Goal: Transaction & Acquisition: Subscribe to service/newsletter

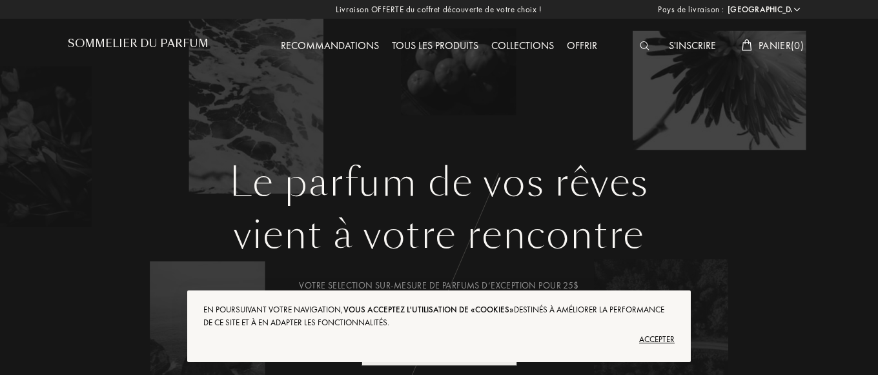
select select "US"
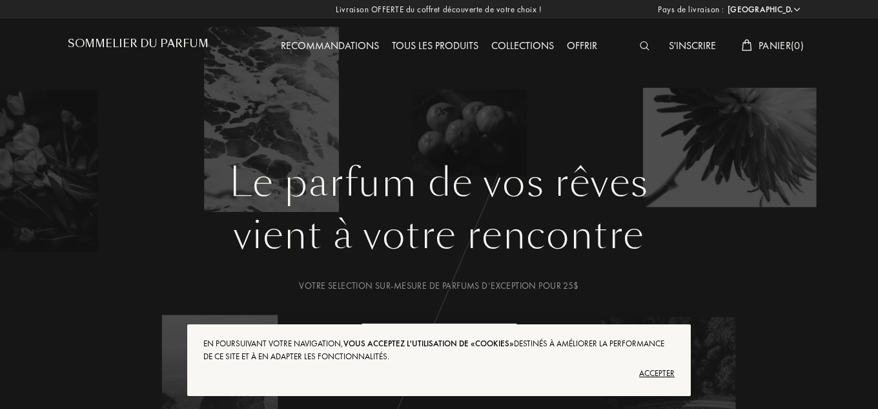
click at [649, 365] on div "Accepter" at bounding box center [438, 373] width 471 height 21
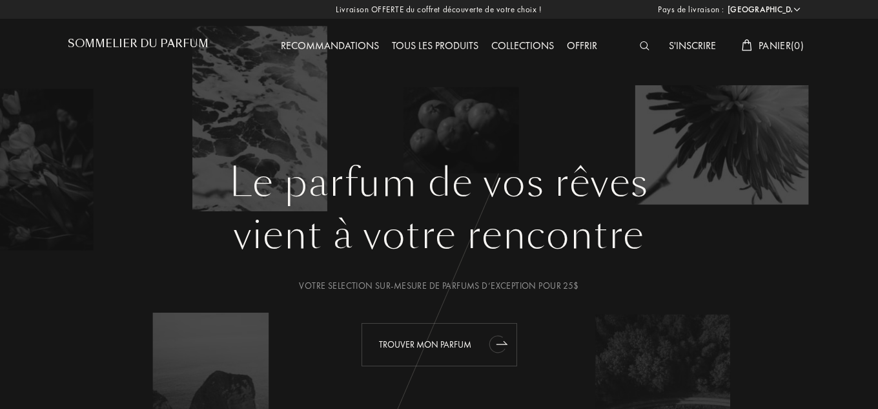
click at [493, 344] on icon "animation" at bounding box center [496, 344] width 17 height 19
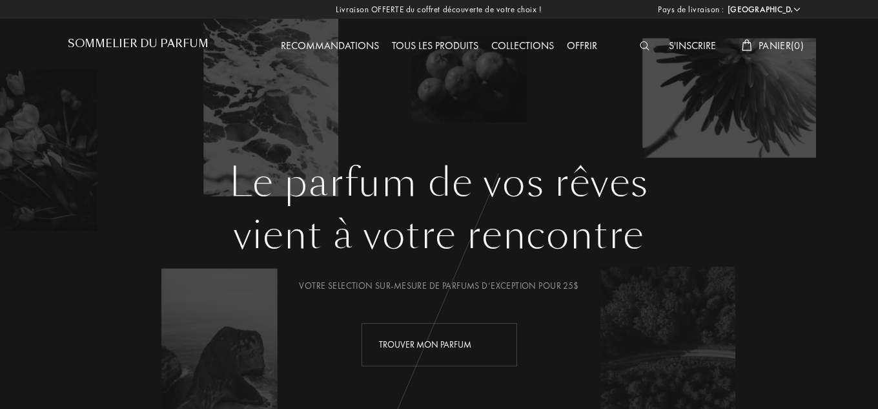
click at [643, 41] on img at bounding box center [645, 45] width 10 height 9
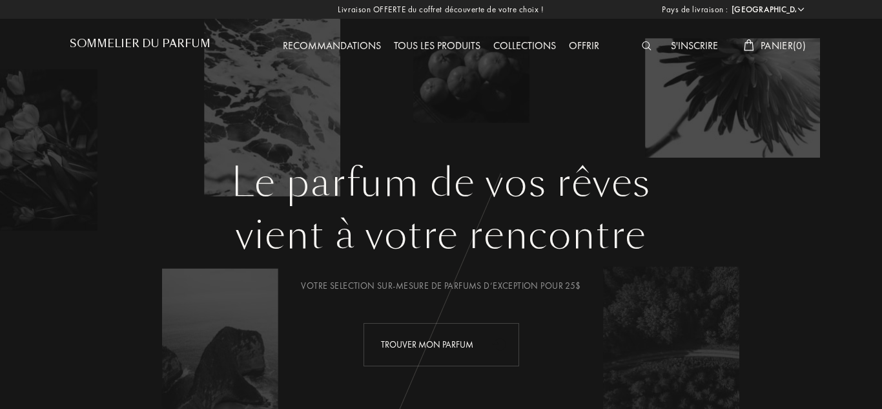
scroll to position [1, 0]
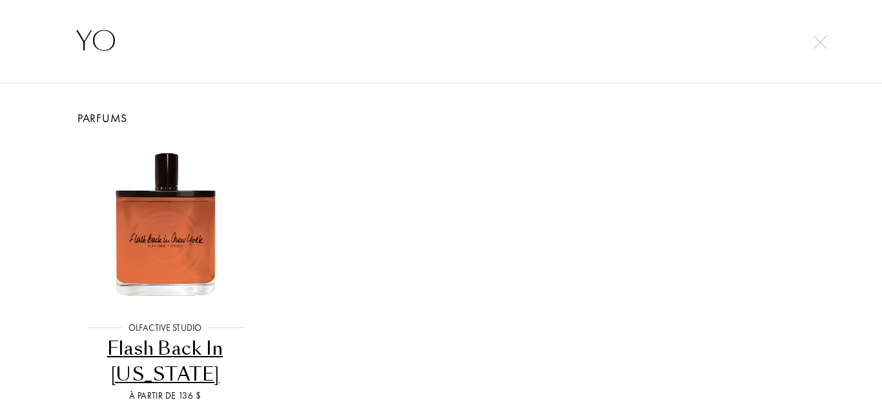
type input "YO"
drag, startPoint x: 879, startPoint y: 160, endPoint x: 872, endPoint y: 241, distance: 81.7
click at [872, 241] on div "Parfums Olfactive Studio Olfactive Studio Flash Back In New York À partir de 13…" at bounding box center [441, 258] width 882 height 351
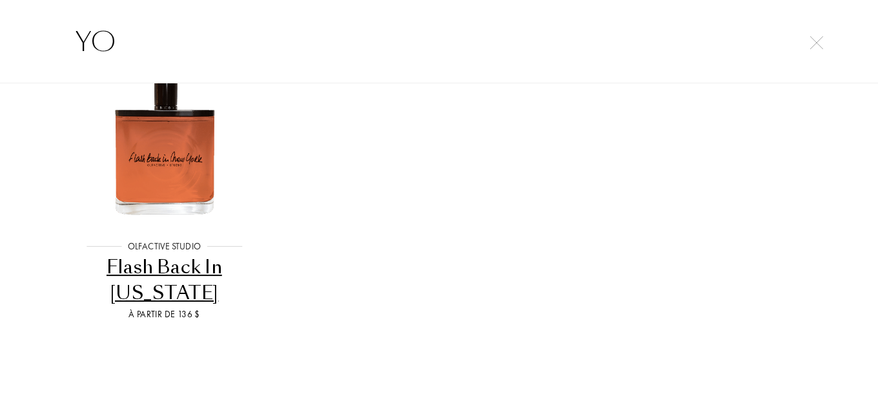
scroll to position [0, 0]
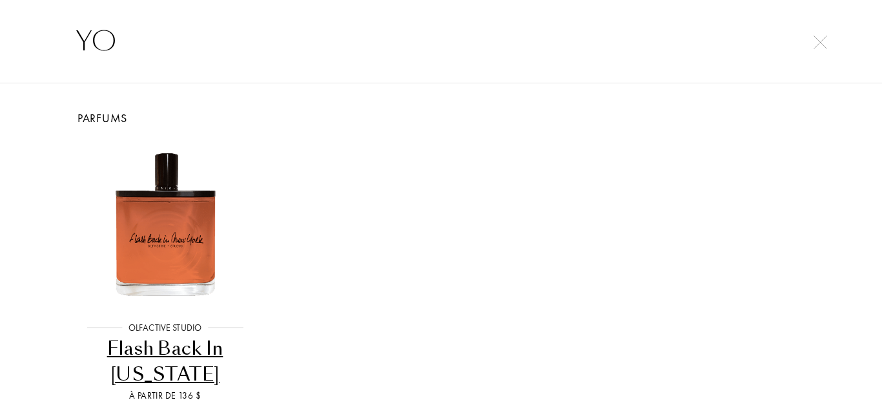
click at [834, 45] on div "YO" at bounding box center [441, 41] width 882 height 84
click at [815, 40] on img at bounding box center [820, 43] width 14 height 14
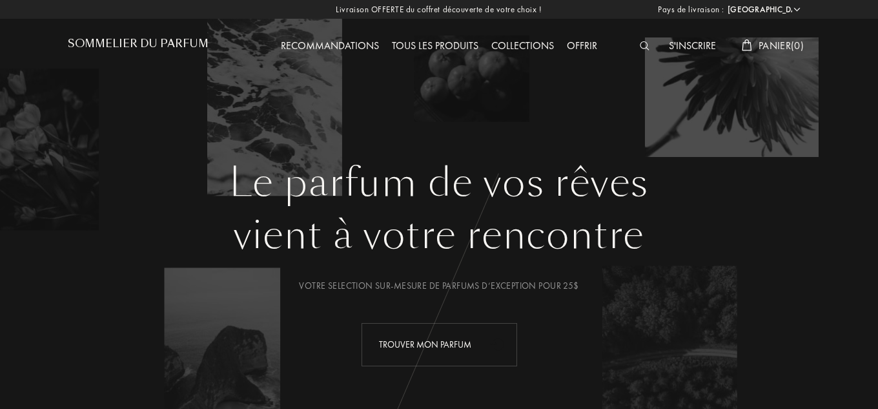
click at [693, 44] on div "S'inscrire" at bounding box center [692, 46] width 60 height 17
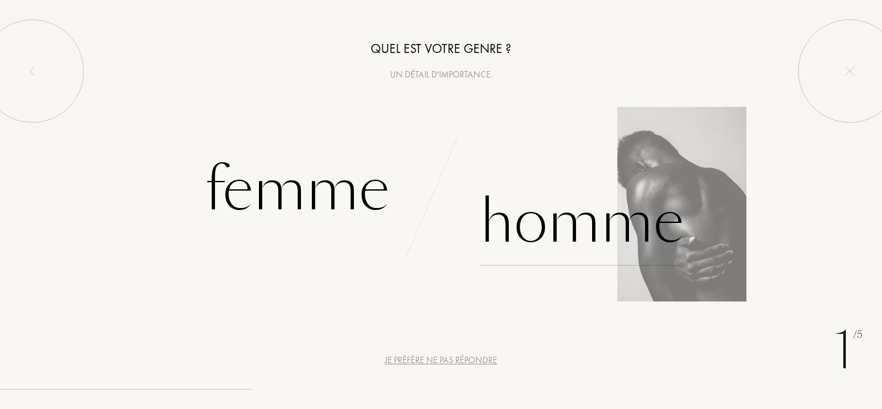
click at [580, 200] on div "Homme" at bounding box center [582, 221] width 204 height 87
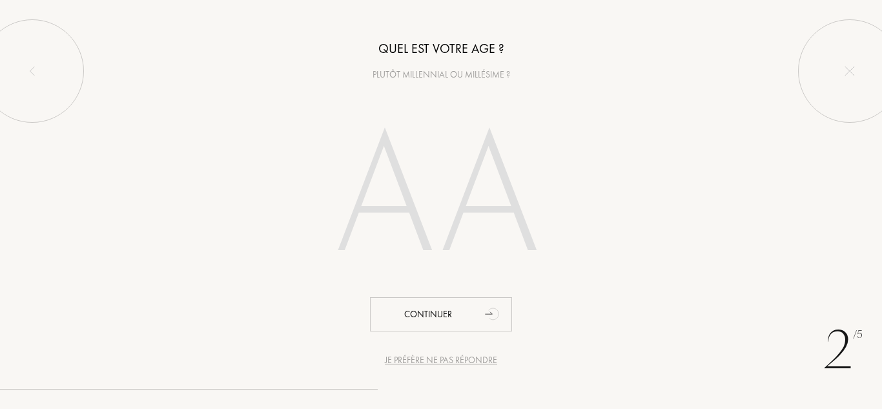
click at [455, 201] on input "number" at bounding box center [441, 199] width 278 height 223
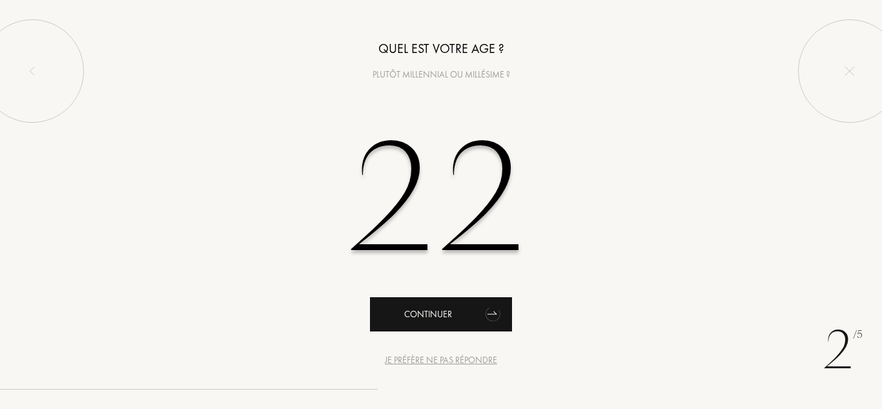
type input "22"
click at [456, 315] on div "Continuer" at bounding box center [441, 314] width 142 height 34
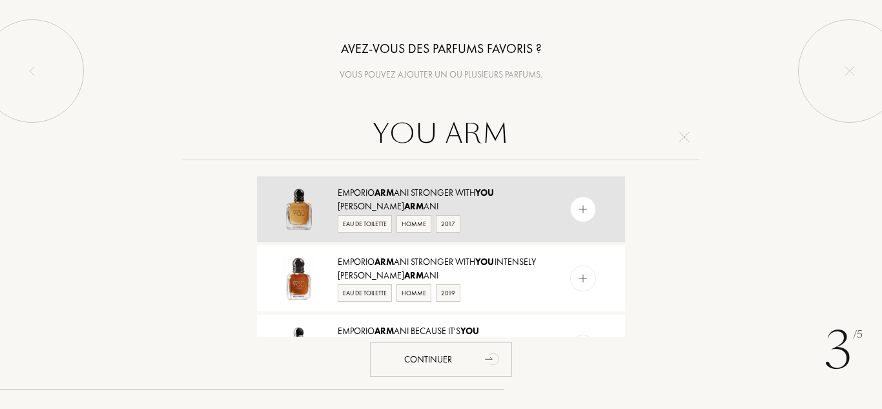
type input "YOU ARM"
click at [373, 199] on div "Giorgio Arm ani" at bounding box center [440, 206] width 205 height 14
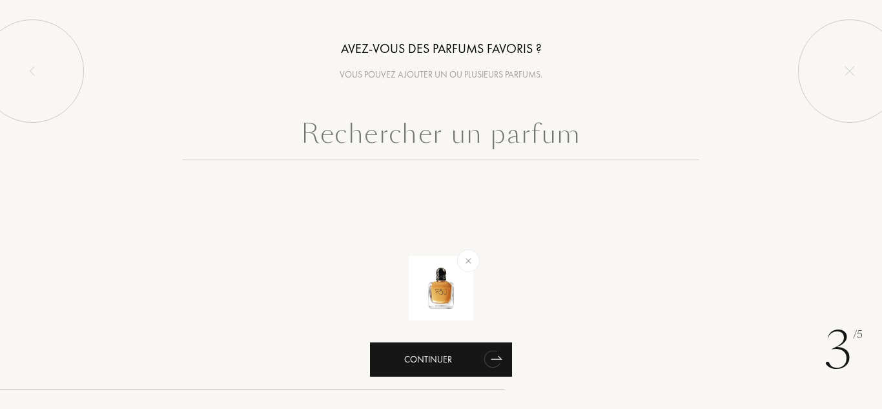
click at [444, 357] on div "Continuer" at bounding box center [441, 359] width 142 height 34
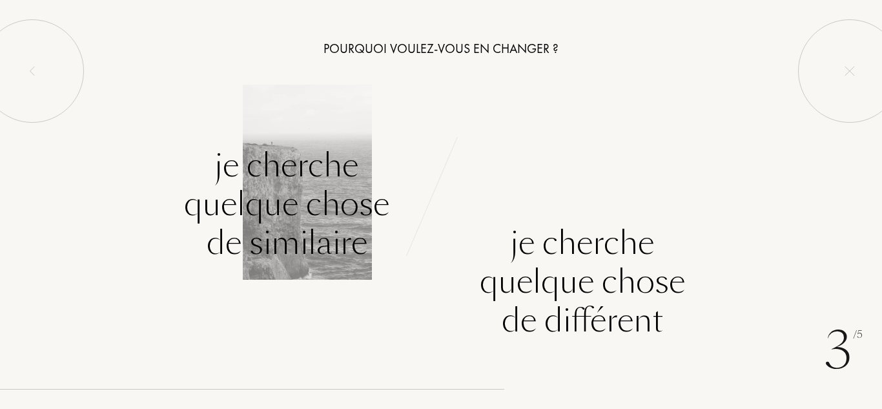
click at [357, 206] on div "Je cherche quelque chose de similaire" at bounding box center [286, 204] width 205 height 116
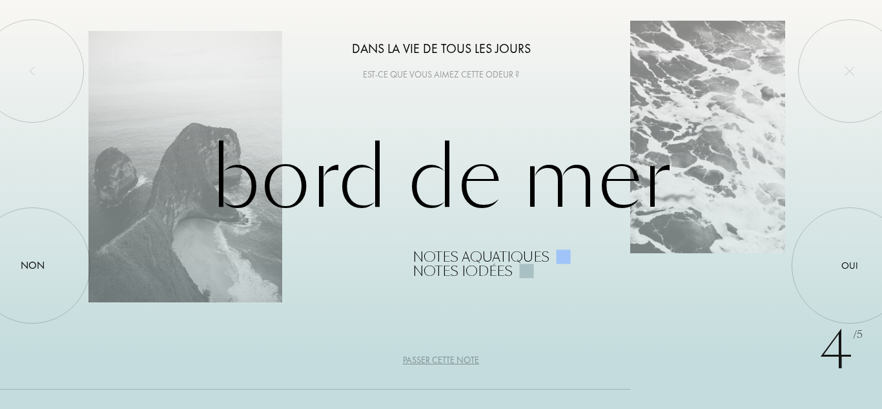
click at [619, 96] on div "4 /5 Dans la vie de tous les jours Est-ce que vous aimez cette odeur ? Bord de …" at bounding box center [441, 204] width 882 height 409
click at [200, 237] on div "Bord de Mer Notes aquatiques Notes iodées" at bounding box center [441, 204] width 706 height 147
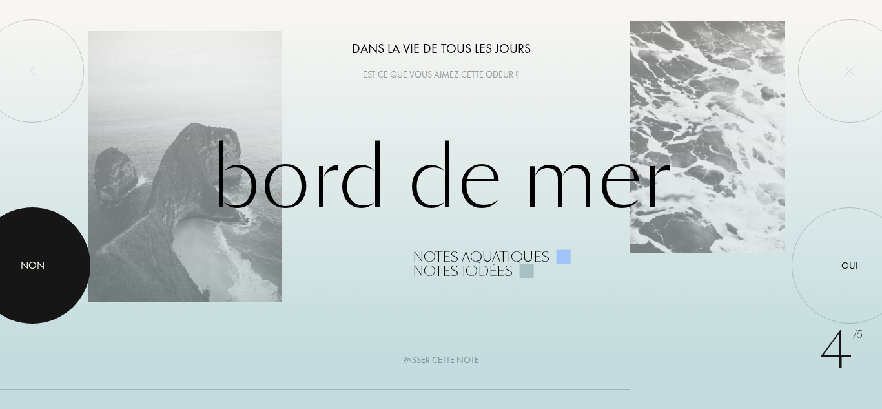
click at [48, 264] on div at bounding box center [32, 265] width 116 height 116
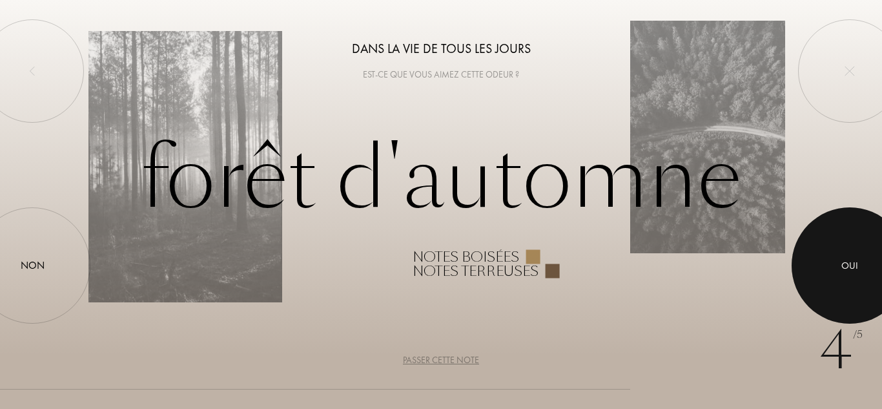
click at [861, 236] on div at bounding box center [850, 265] width 116 height 116
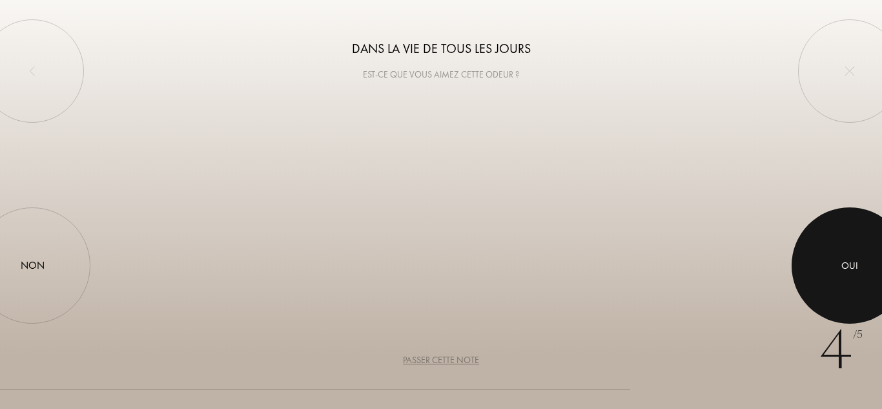
click at [861, 236] on div at bounding box center [850, 265] width 116 height 116
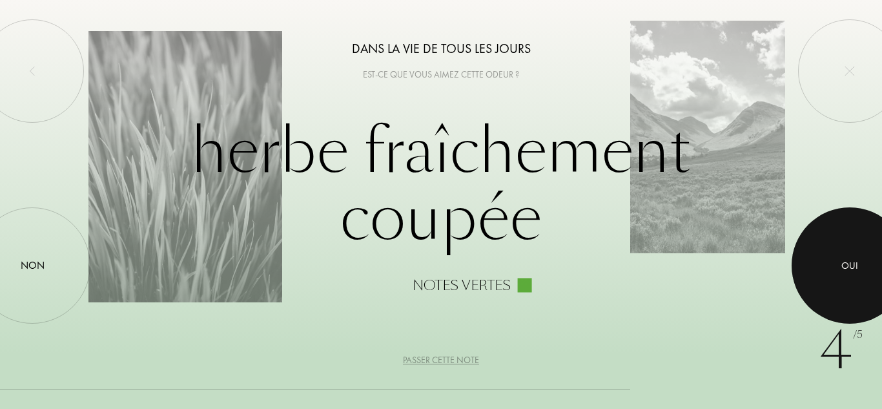
click at [861, 236] on div at bounding box center [850, 265] width 116 height 116
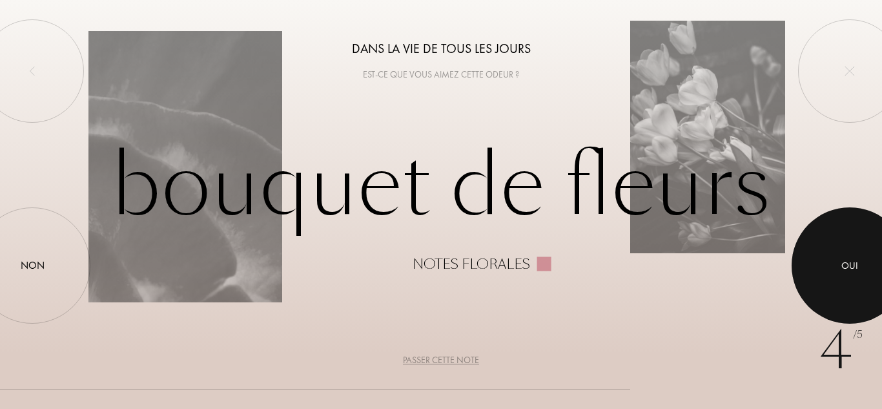
click at [861, 236] on div at bounding box center [850, 265] width 116 height 116
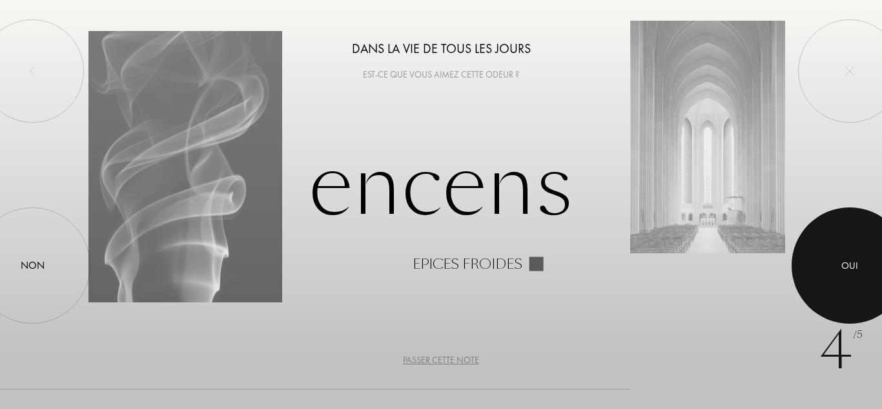
click at [861, 236] on div at bounding box center [850, 265] width 116 height 116
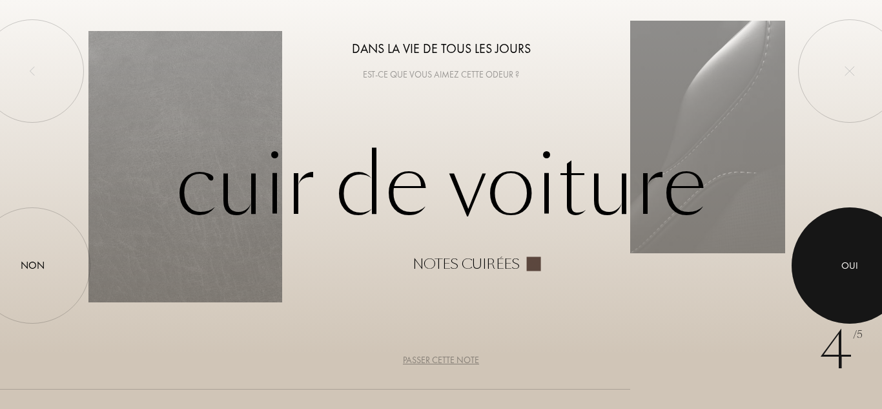
click at [838, 262] on div at bounding box center [850, 265] width 116 height 116
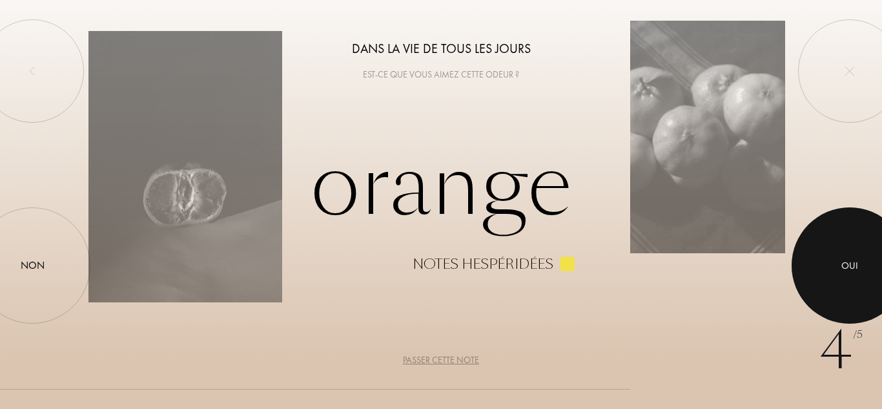
click at [829, 252] on div at bounding box center [850, 265] width 116 height 116
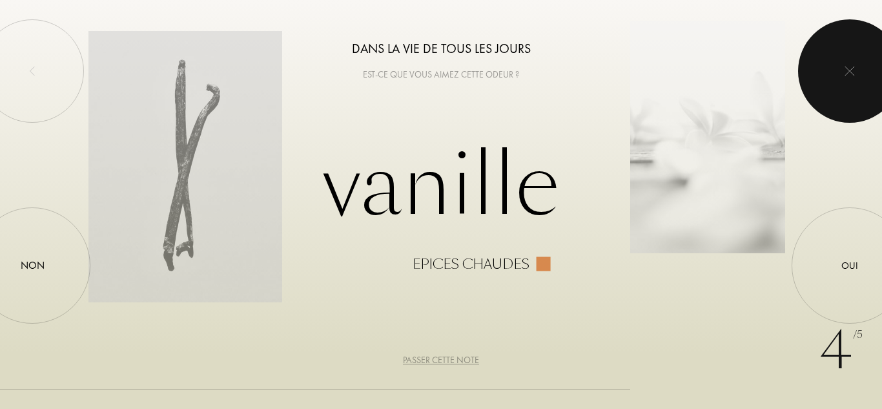
click at [817, 61] on div at bounding box center [849, 70] width 103 height 103
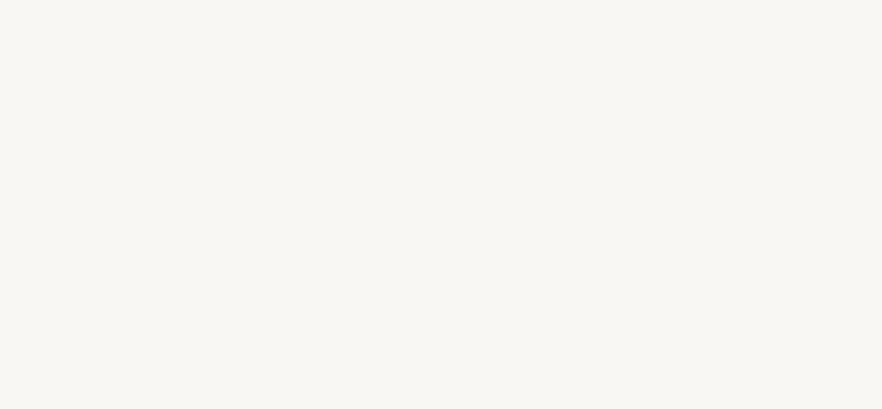
select select "US"
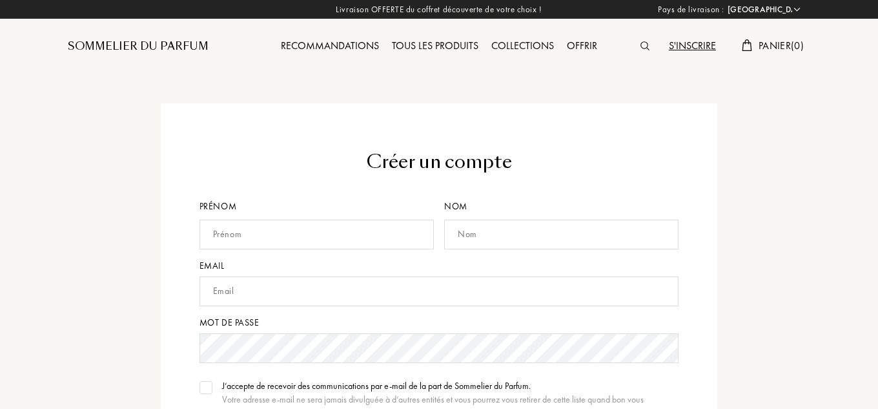
click at [325, 228] on input "text" at bounding box center [316, 235] width 234 height 30
type input "YAHIA"
type input "REFFIS"
type input "[EMAIL_ADDRESS][DOMAIN_NAME]"
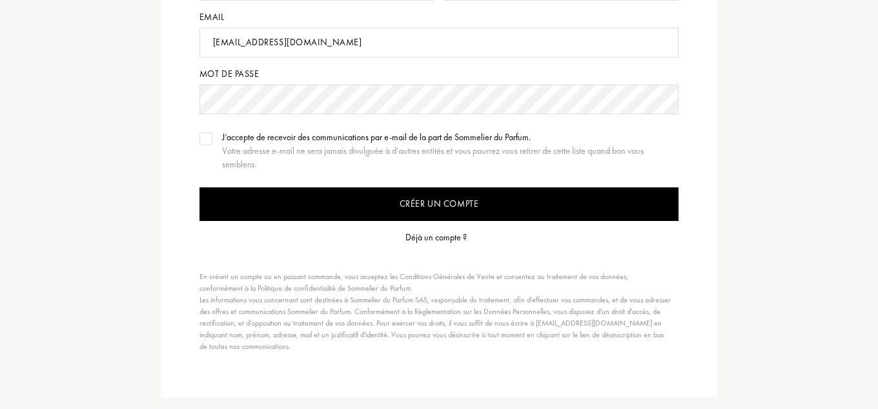
click at [218, 145] on div "J’accepte de recevoir des communications par e-mail de la part de Sommelier du …" at bounding box center [439, 150] width 480 height 41
click at [327, 214] on input "Créer un compte" at bounding box center [439, 204] width 480 height 34
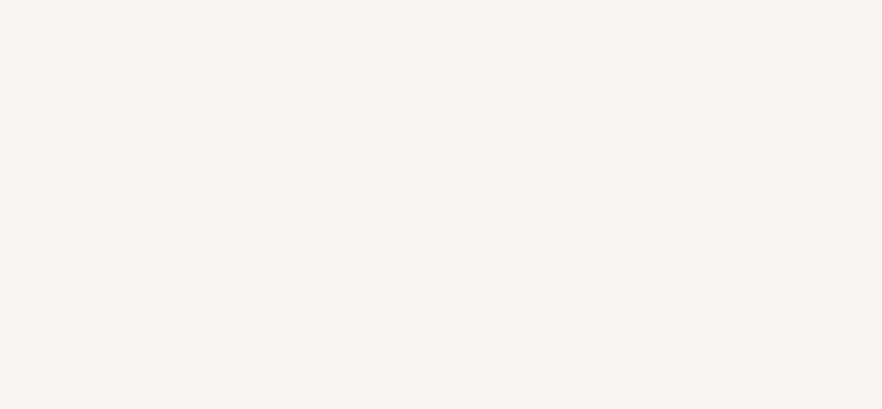
select select "US"
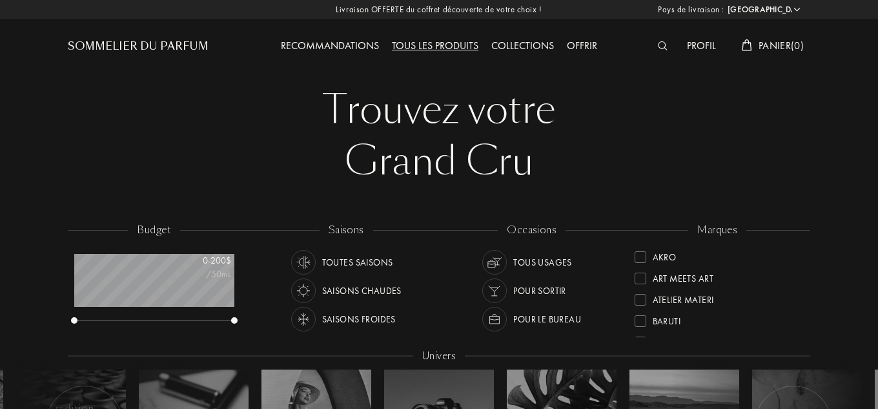
scroll to position [65, 159]
click at [662, 41] on img at bounding box center [663, 45] width 10 height 9
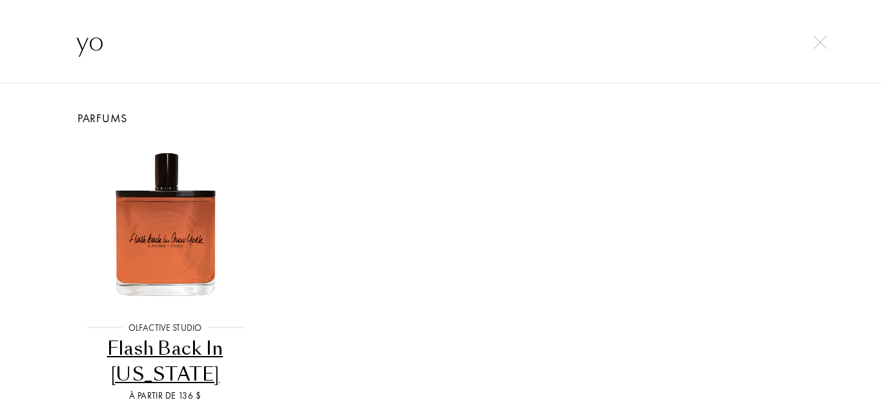
type input "y"
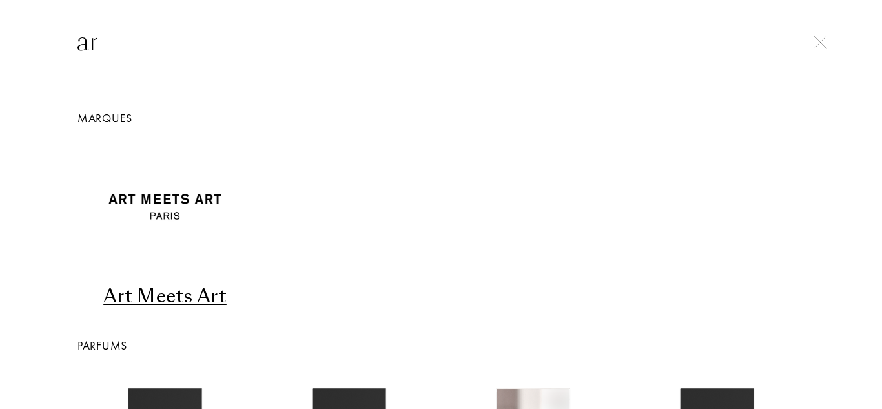
type input "a"
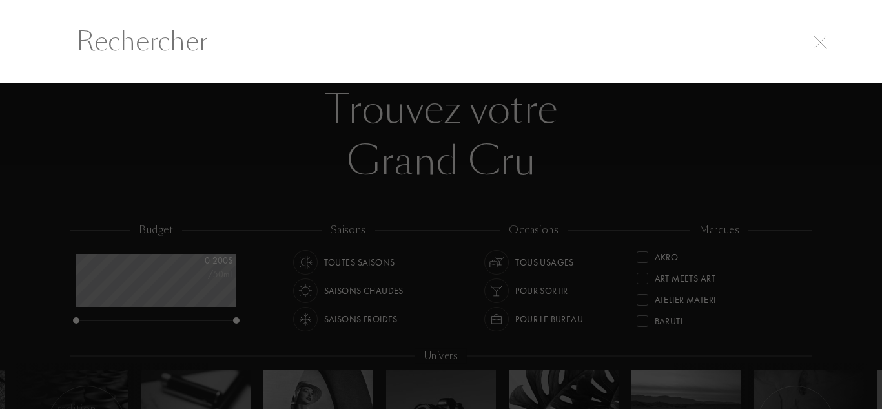
click at [553, 198] on div at bounding box center [441, 245] width 882 height 325
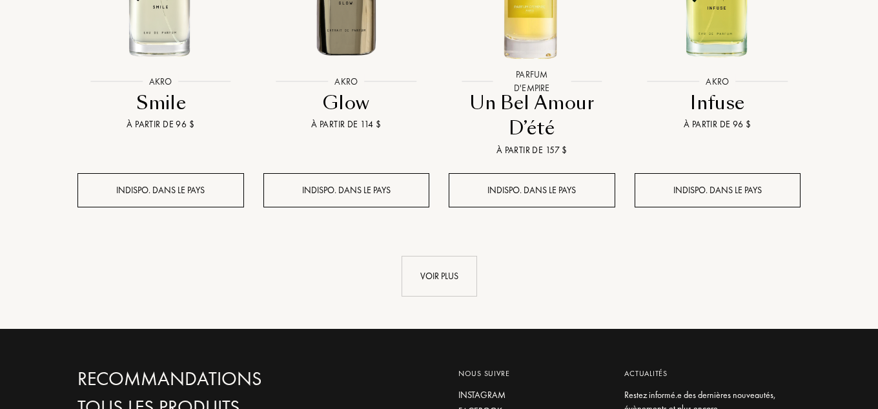
scroll to position [881, 0]
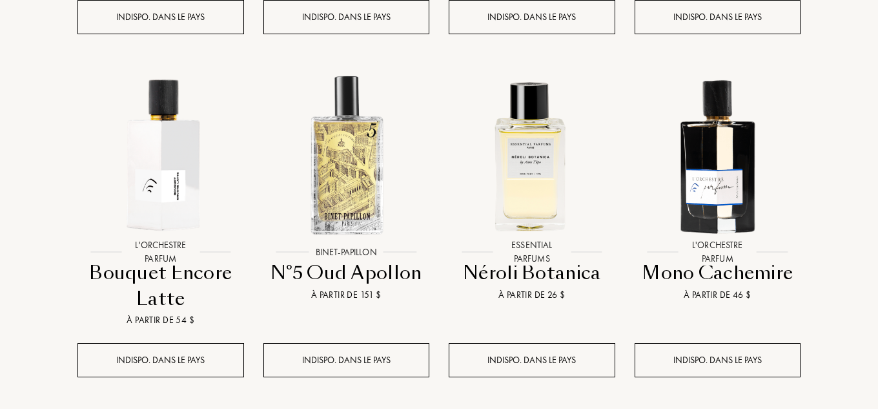
click at [875, 101] on div "Pays de livraison : Afghanistan Afrique du Sud Albanie Algérie Allemagne Andorr…" at bounding box center [439, 179] width 878 height 2120
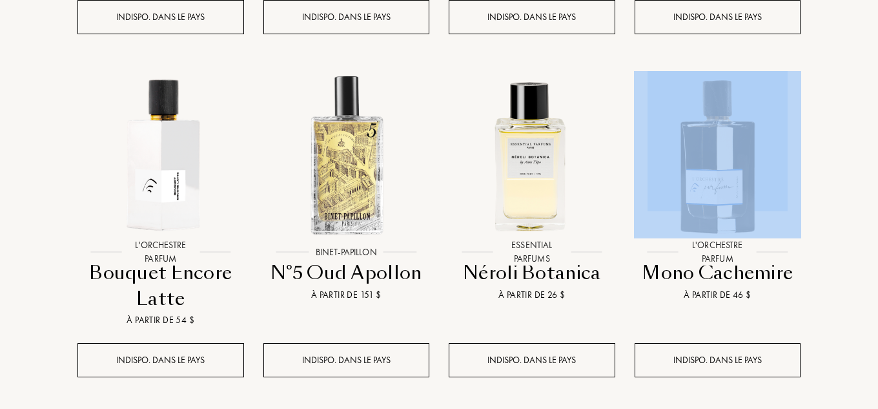
drag, startPoint x: 875, startPoint y: 101, endPoint x: 879, endPoint y: 110, distance: 9.5
click at [878, 110] on html "Pays de livraison : Afghanistan Afrique du Sud Albanie Algérie Allemagne Andorr…" at bounding box center [439, 179] width 878 height 2120
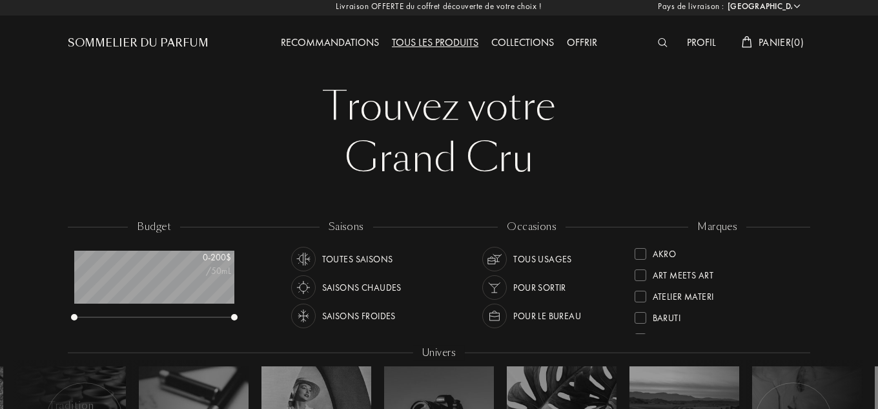
scroll to position [0, 0]
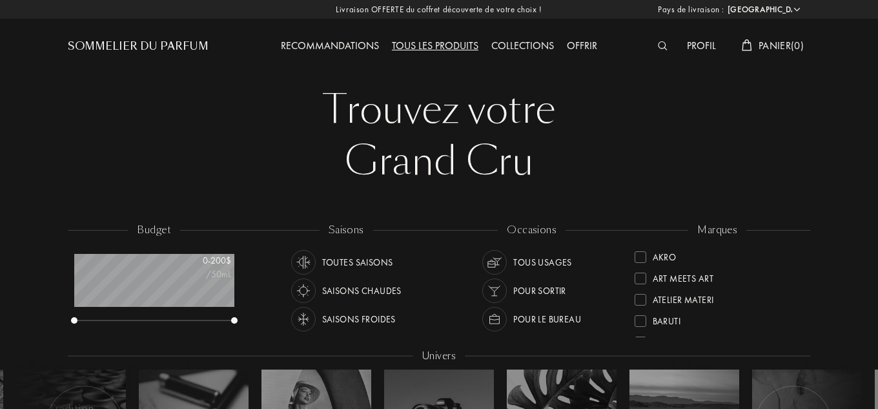
click at [664, 48] on img at bounding box center [663, 45] width 10 height 9
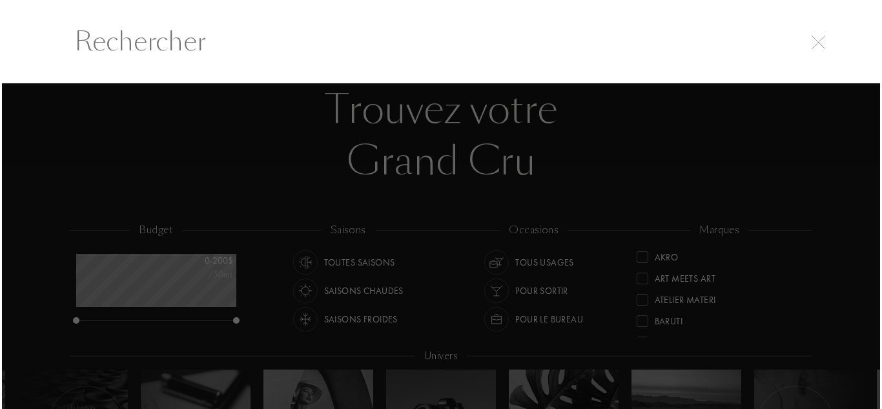
scroll to position [1, 0]
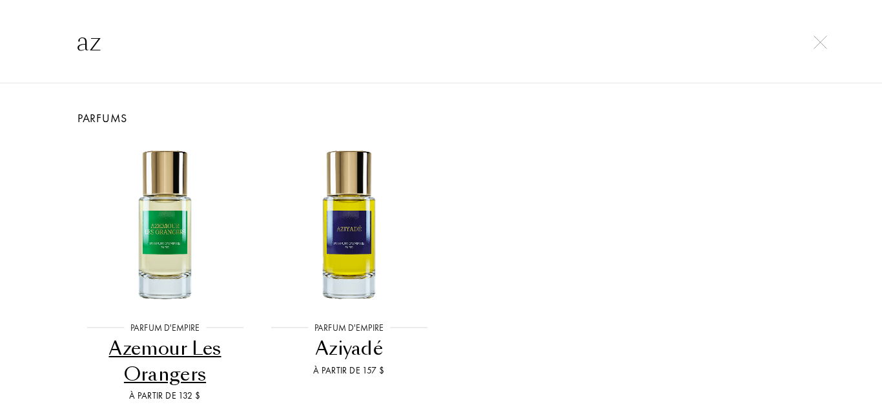
type input "a"
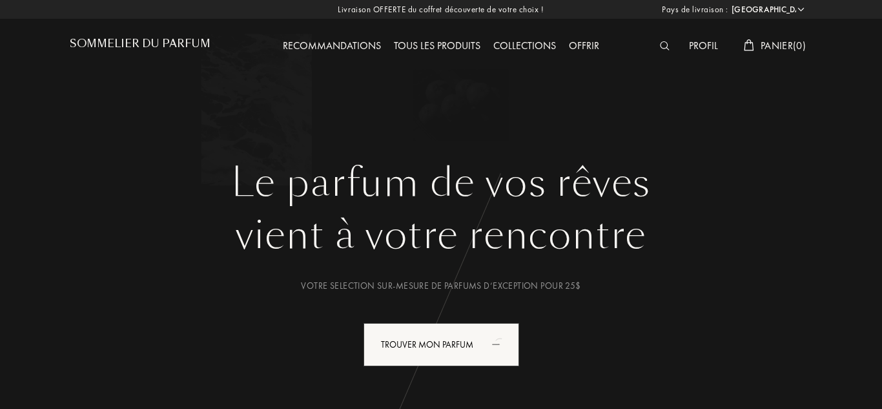
select select "US"
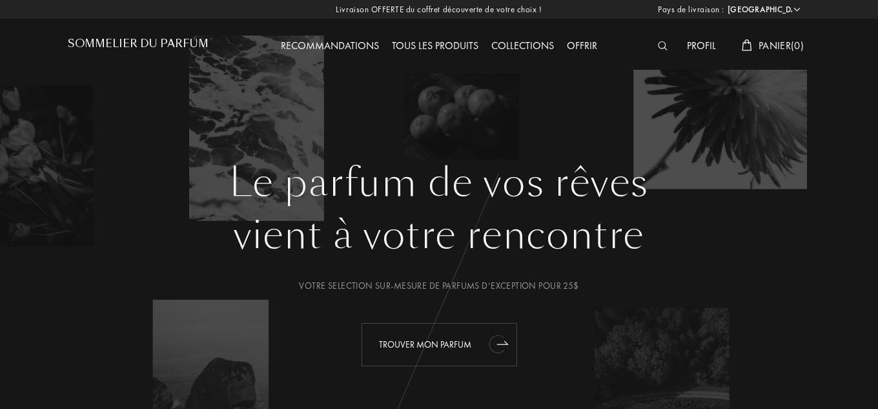
click at [484, 333] on div "Trouver mon parfum" at bounding box center [440, 344] width 156 height 43
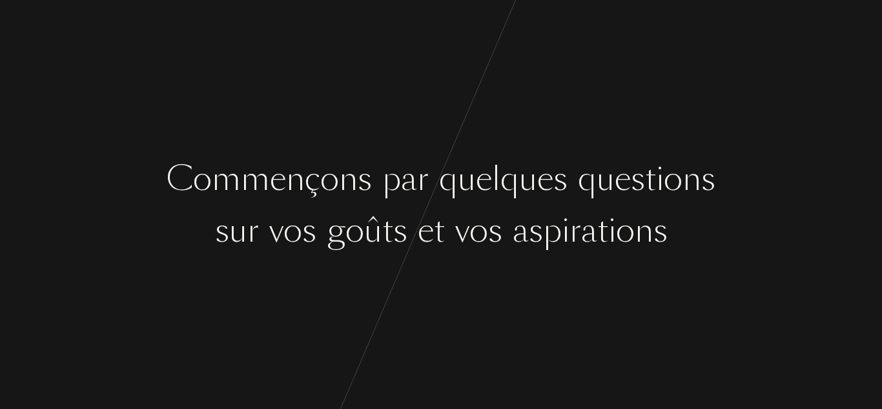
click at [464, 167] on div "u" at bounding box center [467, 178] width 18 height 48
click at [602, 314] on div "C o m m e n ç o n s p a r q u e l q u e s q u e s t i o n s s u r v o s g o û t…" at bounding box center [441, 204] width 882 height 409
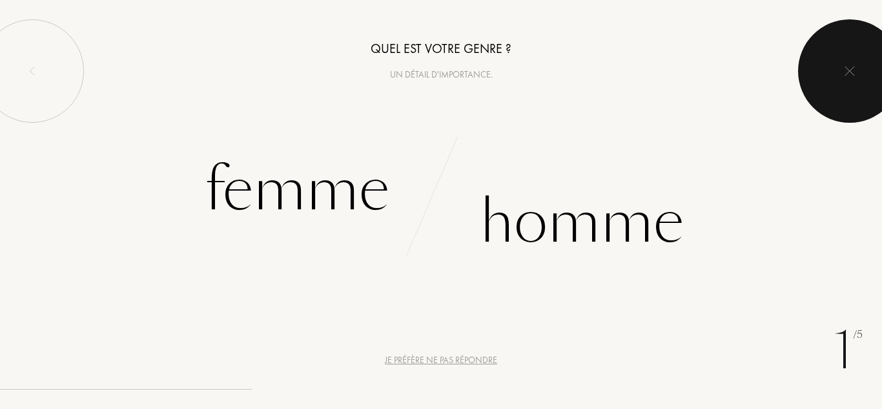
click at [846, 64] on div at bounding box center [849, 70] width 103 height 103
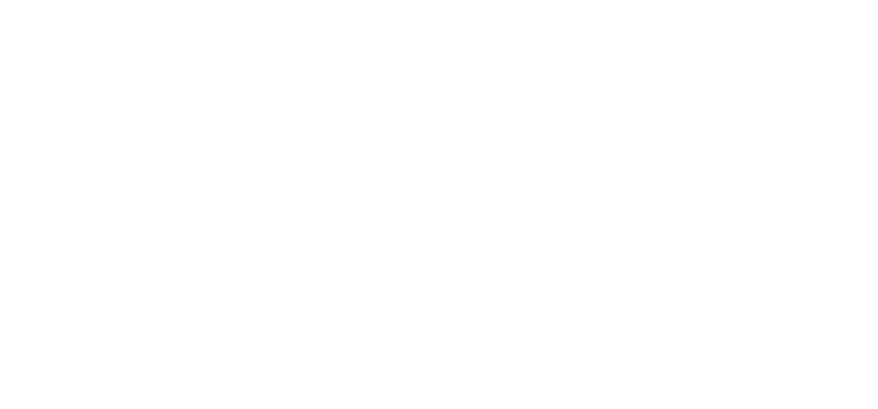
select select "US"
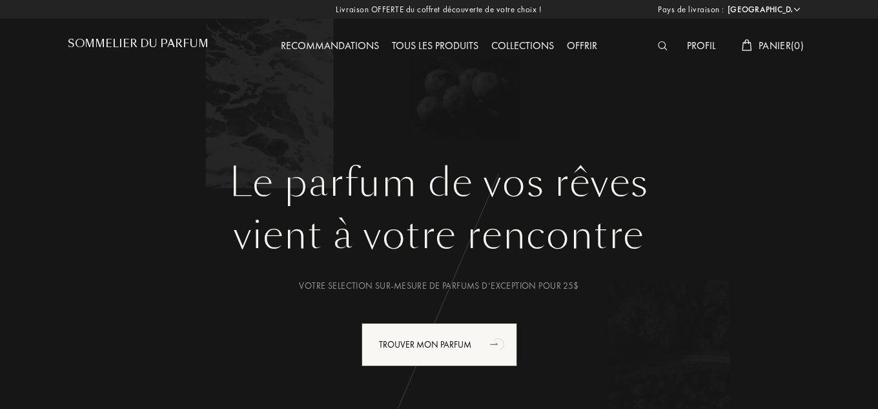
click at [662, 46] on img at bounding box center [663, 45] width 10 height 9
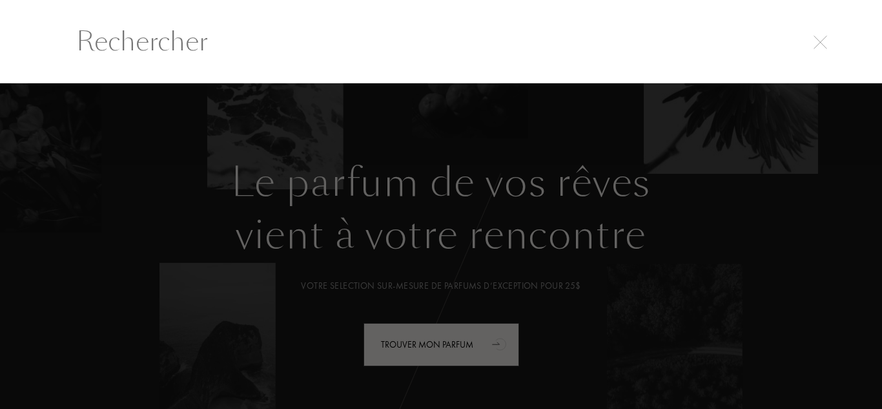
type input "غ"
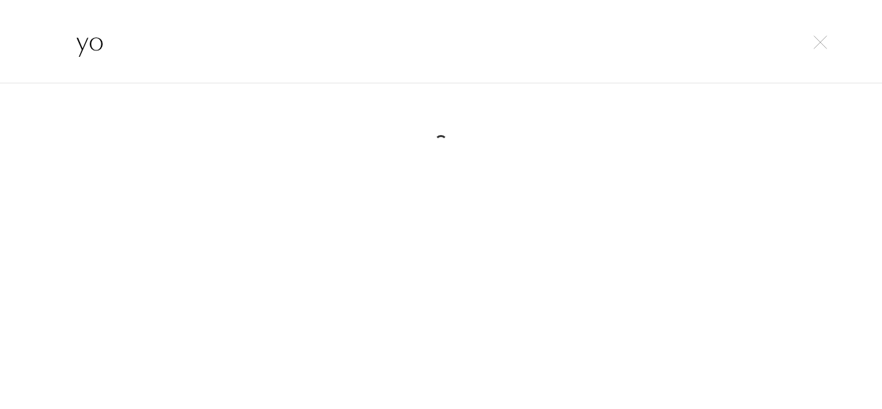
type input "y"
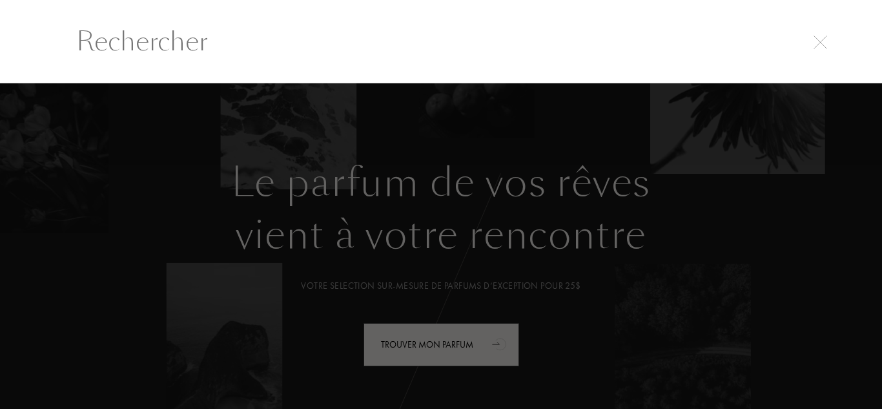
click at [818, 54] on input "text" at bounding box center [440, 41] width 781 height 39
click at [823, 32] on input "text" at bounding box center [440, 41] width 781 height 39
click at [822, 34] on div at bounding box center [820, 40] width 18 height 15
